Goal: Task Accomplishment & Management: Use online tool/utility

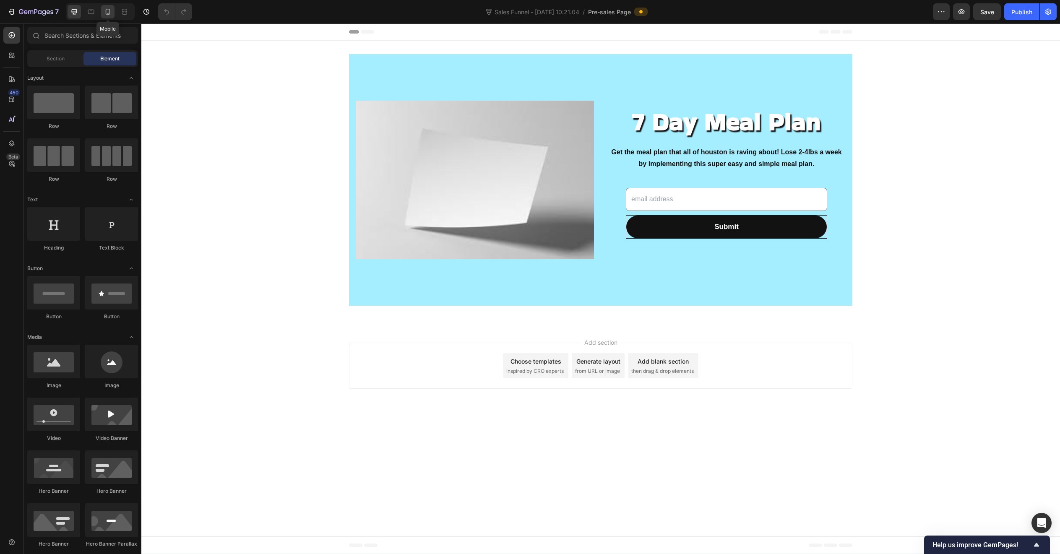
click at [104, 8] on icon at bounding box center [108, 12] width 8 height 8
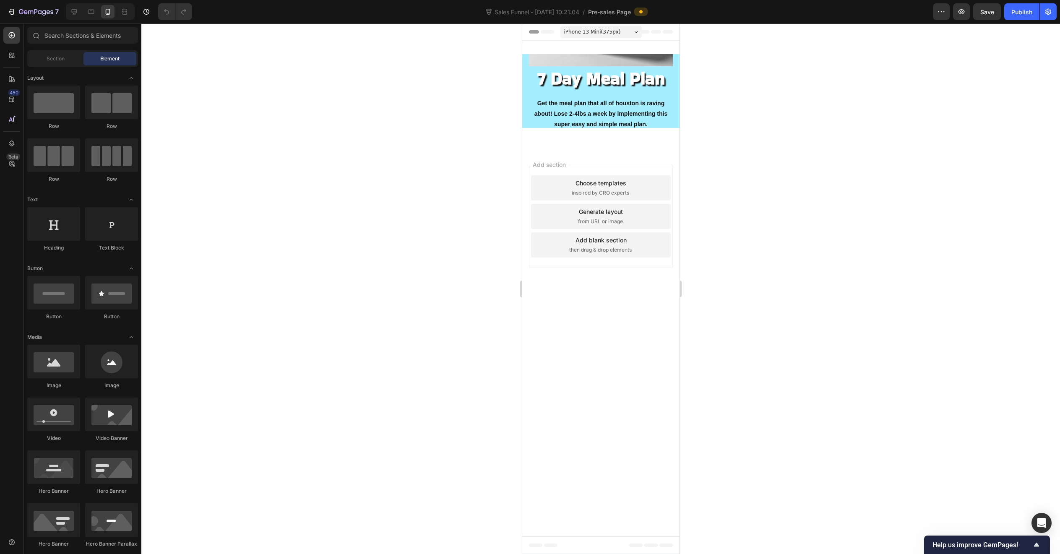
click at [627, 36] on div "iPhone 13 Mini ( 375 px)" at bounding box center [600, 32] width 81 height 13
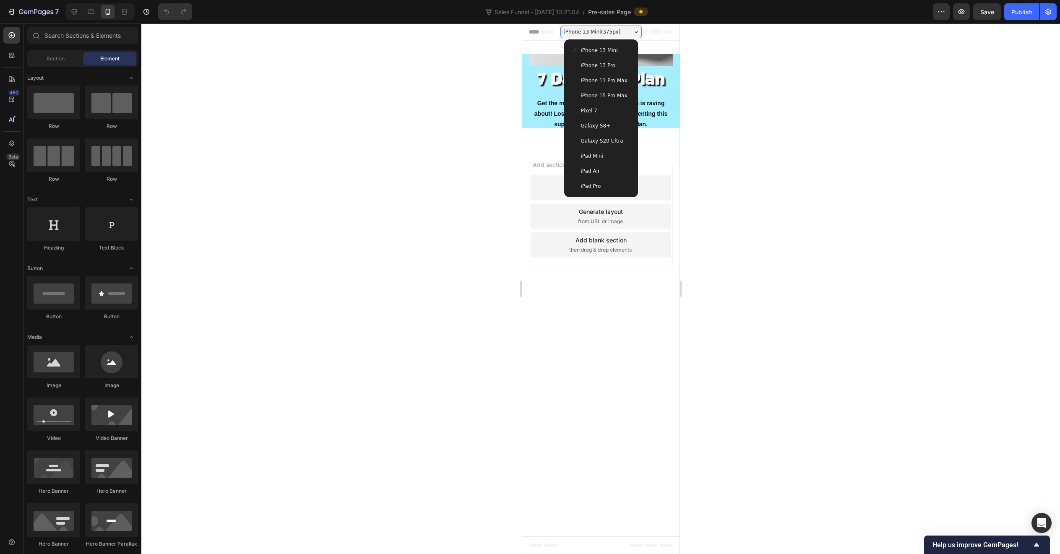
click at [611, 92] on span "iPhone 15 Pro Max" at bounding box center [604, 95] width 47 height 8
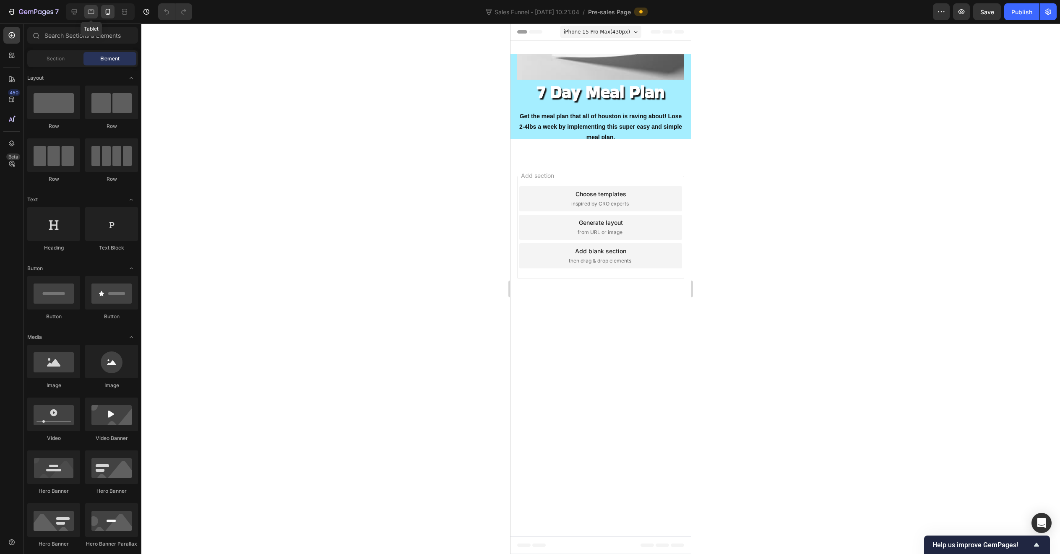
click at [91, 14] on icon at bounding box center [91, 12] width 6 height 5
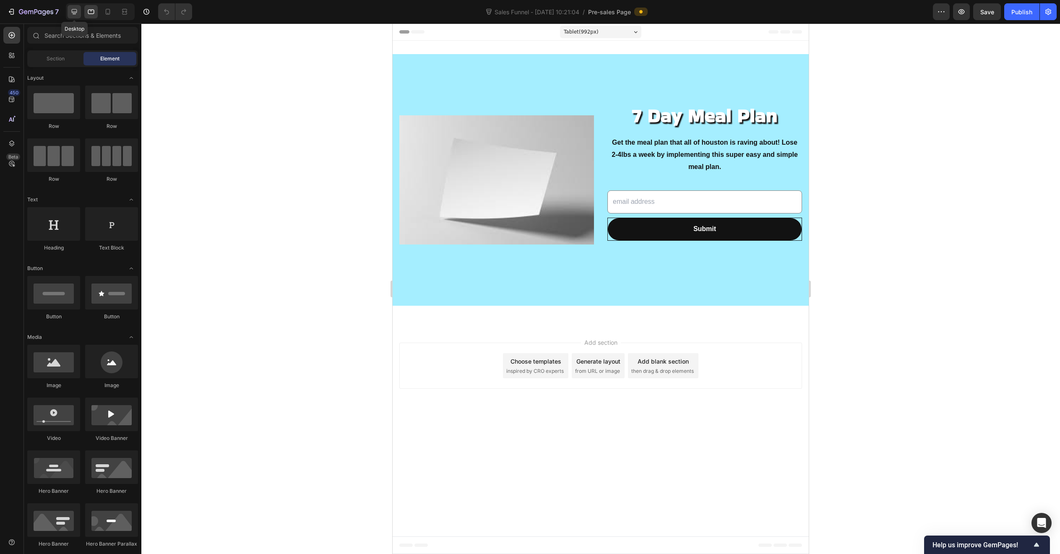
click at [69, 14] on div at bounding box center [74, 11] width 13 height 13
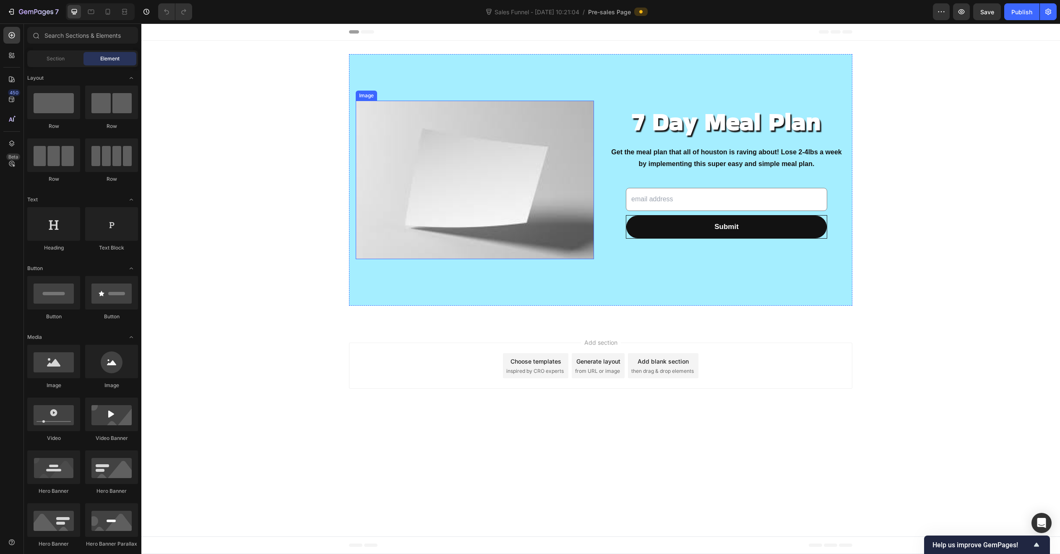
click at [534, 166] on img at bounding box center [475, 180] width 238 height 159
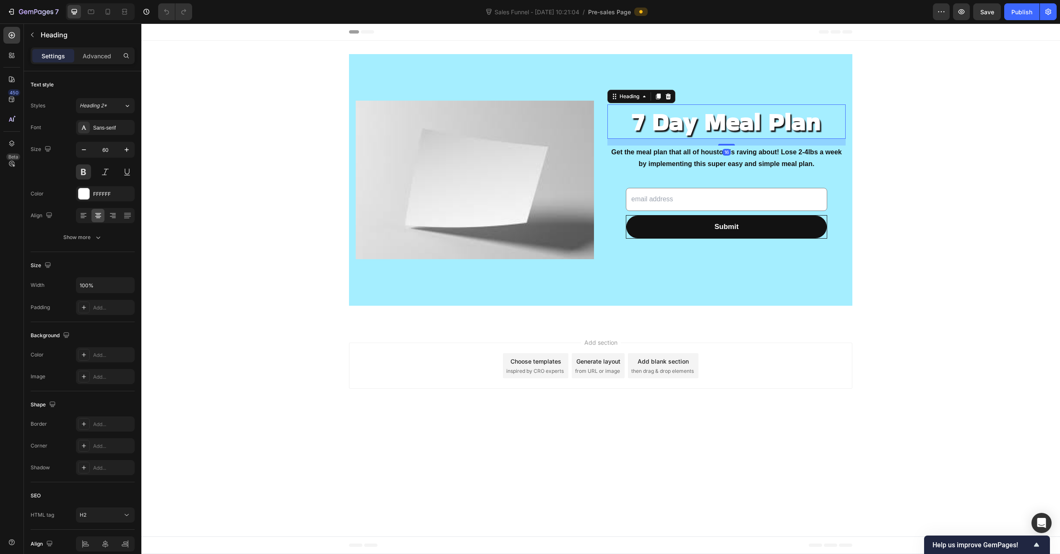
click at [726, 129] on h2 "7 Day Meal Plan" at bounding box center [727, 121] width 238 height 34
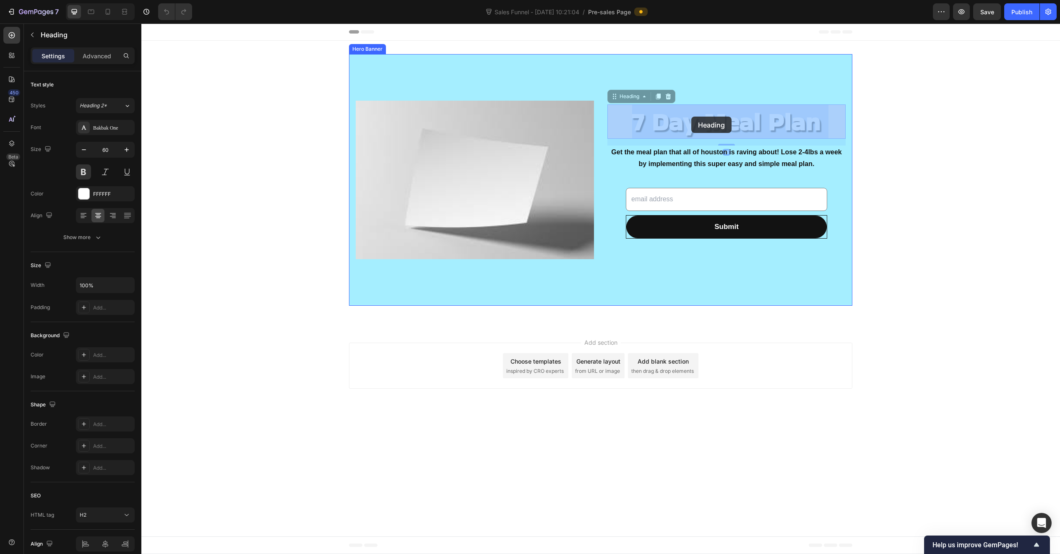
drag, startPoint x: 733, startPoint y: 126, endPoint x: 696, endPoint y: 117, distance: 38.1
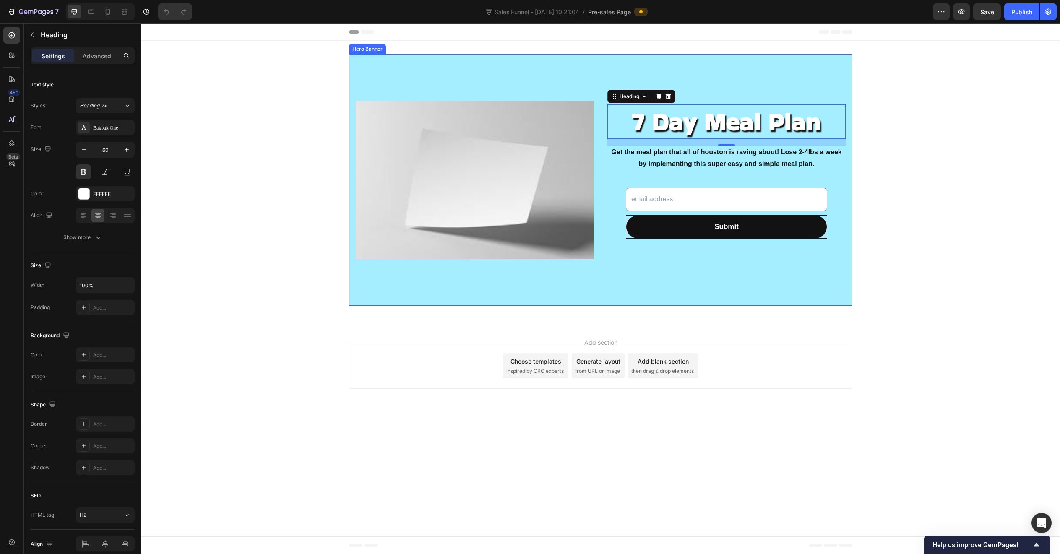
click at [898, 159] on div "7 Day Meal Plan Heading 16 Get the meal plan that all of houston is raving abou…" at bounding box center [600, 183] width 919 height 258
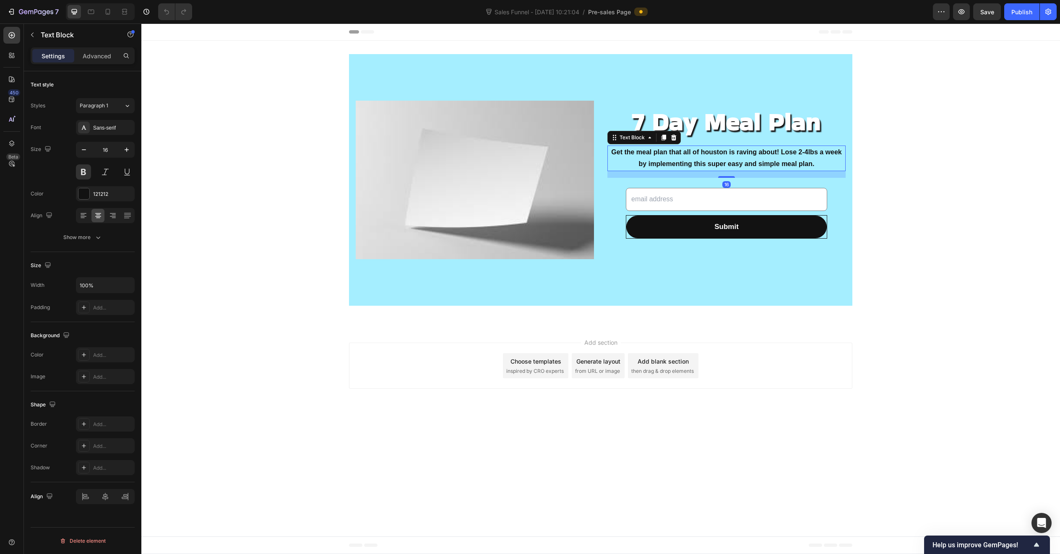
click at [739, 156] on p "Get the meal plan that all of houston is raving about! Lose 2-4lbs a week by im…" at bounding box center [726, 158] width 237 height 24
